Goal: Information Seeking & Learning: Learn about a topic

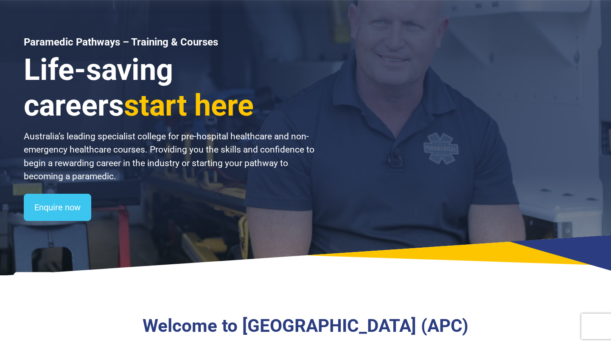
scroll to position [20, 0]
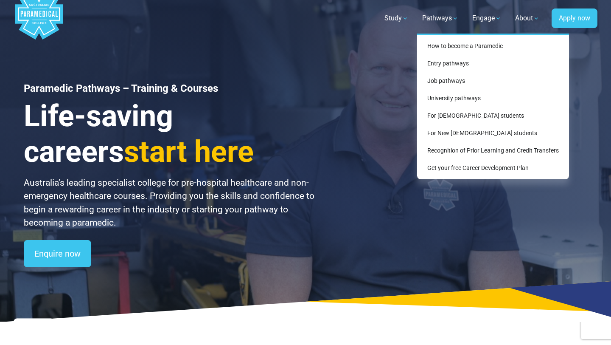
click at [434, 23] on link "Pathways" at bounding box center [440, 18] width 47 height 24
click at [434, 48] on link "How to become a Paramedic" at bounding box center [493, 46] width 145 height 16
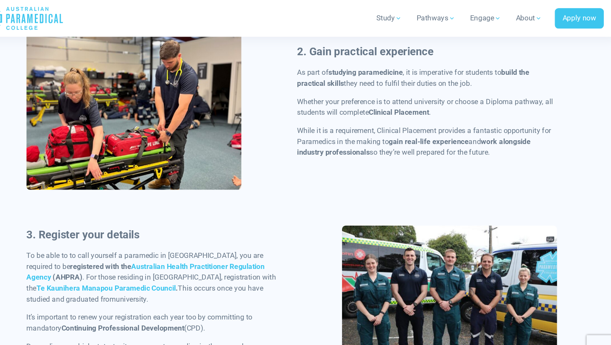
scroll to position [640, 0]
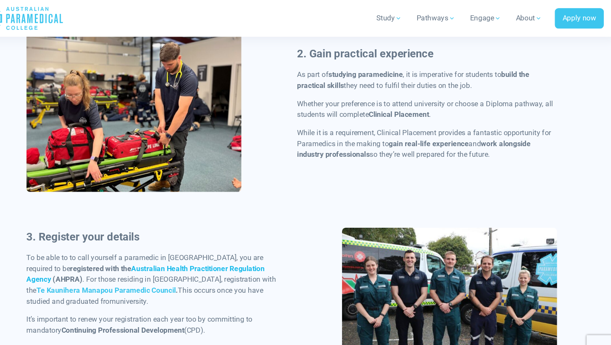
click at [167, 250] on strong "Australian Health Practitioner Regulation Agency" at bounding box center [168, 256] width 223 height 18
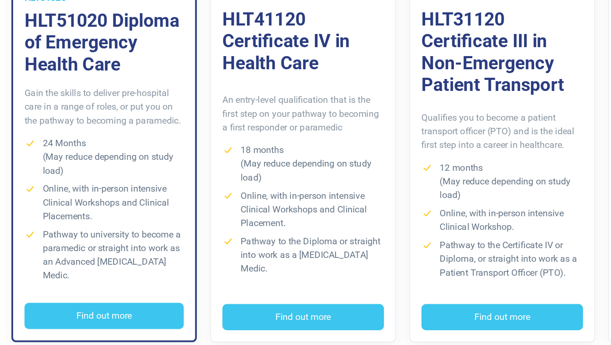
scroll to position [200, 0]
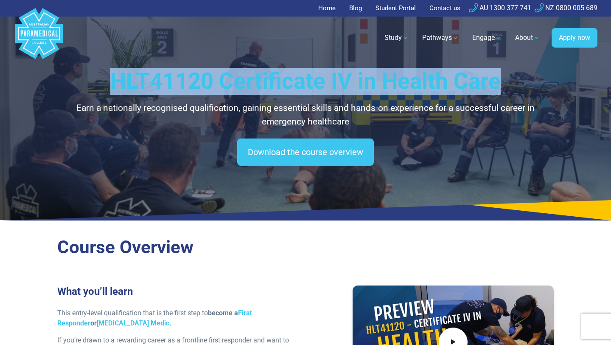
click at [348, 78] on h1 "HLT41120 Certificate IV in Health Care" at bounding box center [305, 81] width 497 height 27
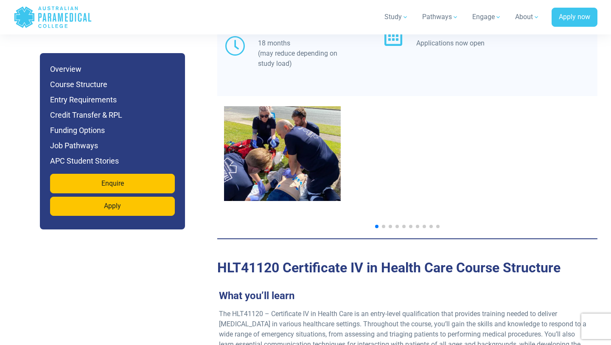
scroll to position [1003, 0]
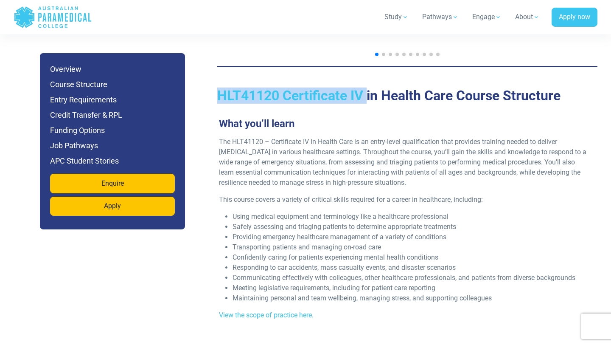
drag, startPoint x: 222, startPoint y: 60, endPoint x: 368, endPoint y: 67, distance: 146.6
click at [368, 87] on h2 "HLT41120 Certificate IV in Health Care Course Structure" at bounding box center [407, 95] width 380 height 16
copy h2 "HLT41120 Certificate IV"
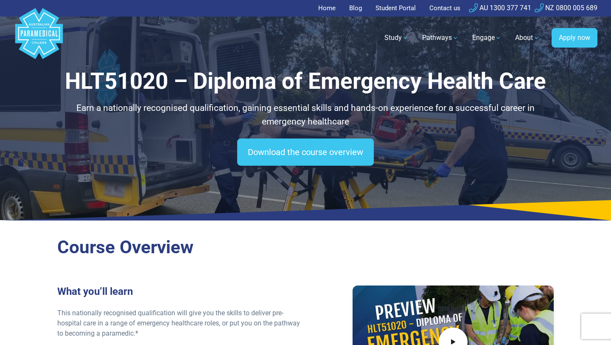
click at [168, 257] on h2 "Course Overview" at bounding box center [305, 248] width 497 height 22
